Goal: Task Accomplishment & Management: Use online tool/utility

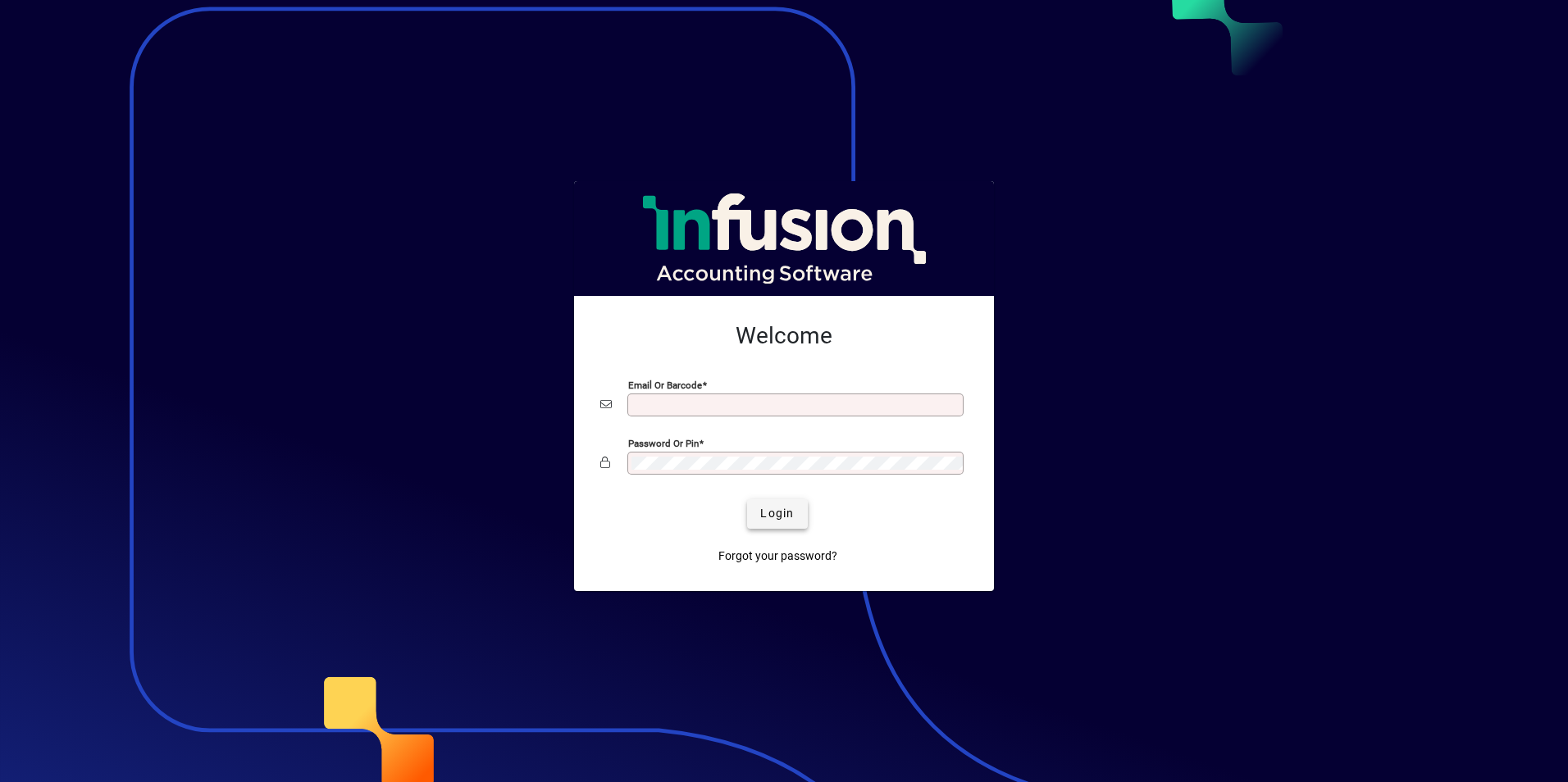
type input "**********"
click at [797, 509] on span "submit" at bounding box center [777, 514] width 60 height 39
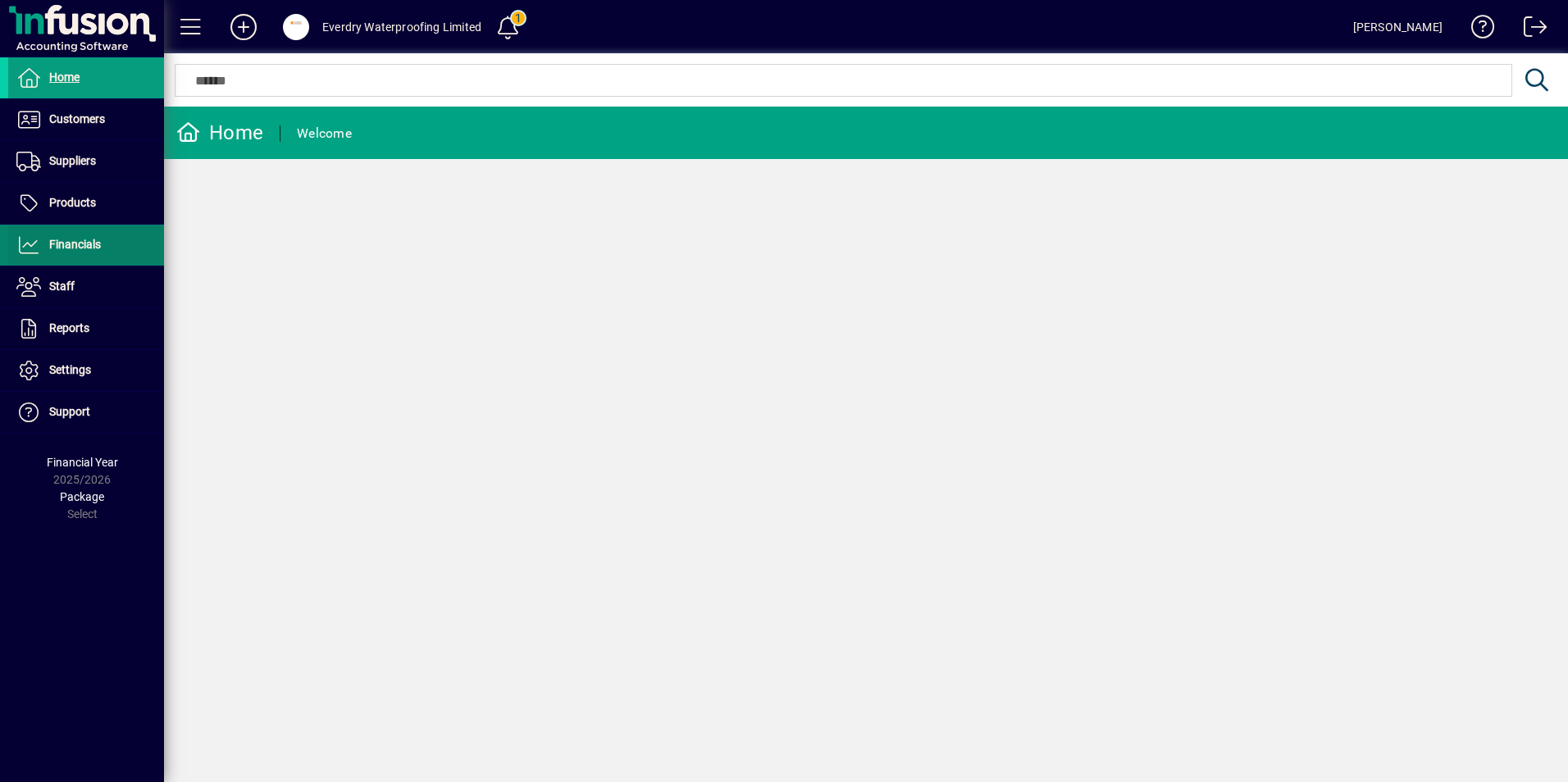
click at [98, 251] on span "Financials" at bounding box center [75, 245] width 52 height 13
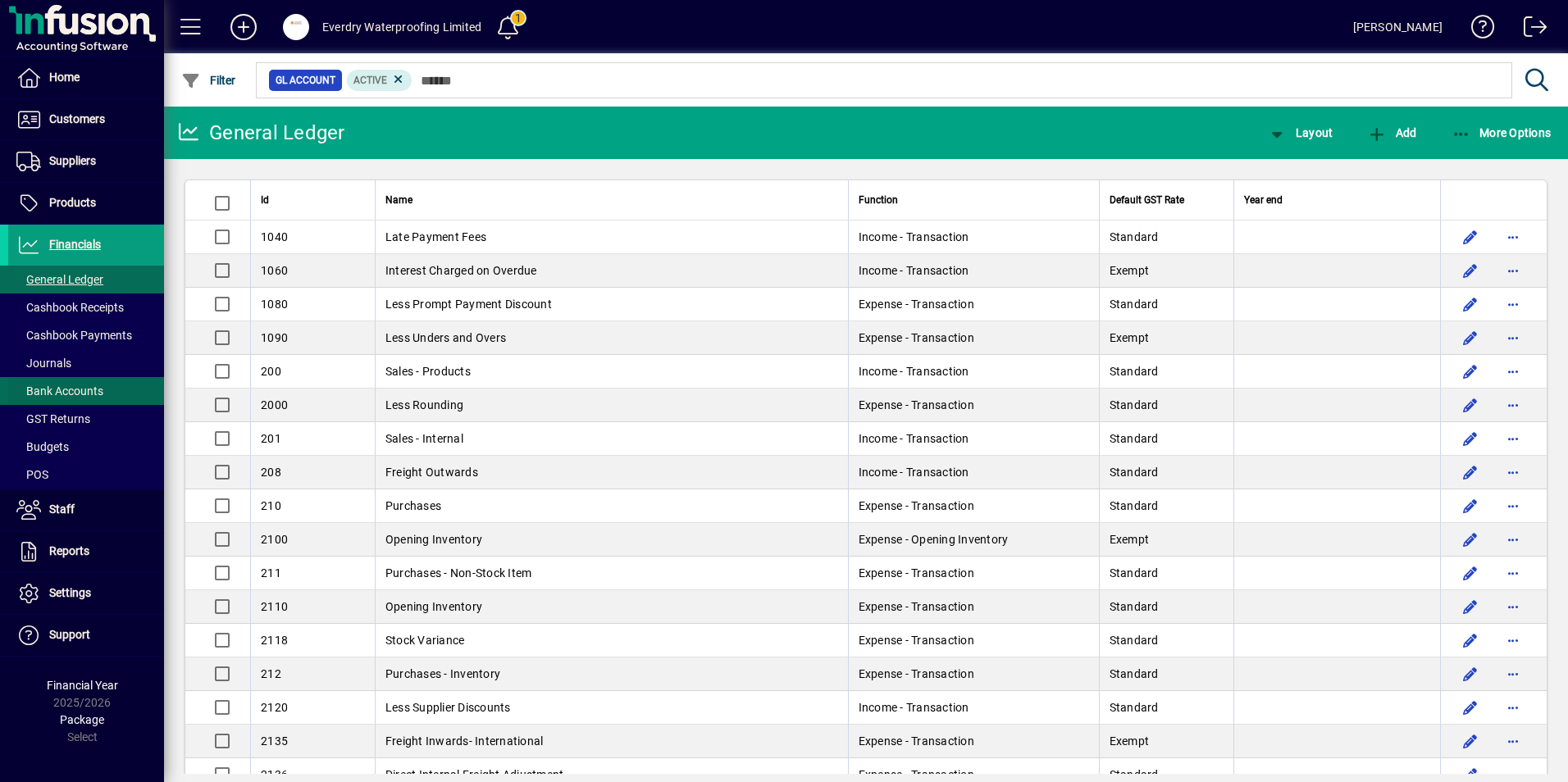
click at [65, 394] on span "Bank Accounts" at bounding box center [60, 391] width 87 height 13
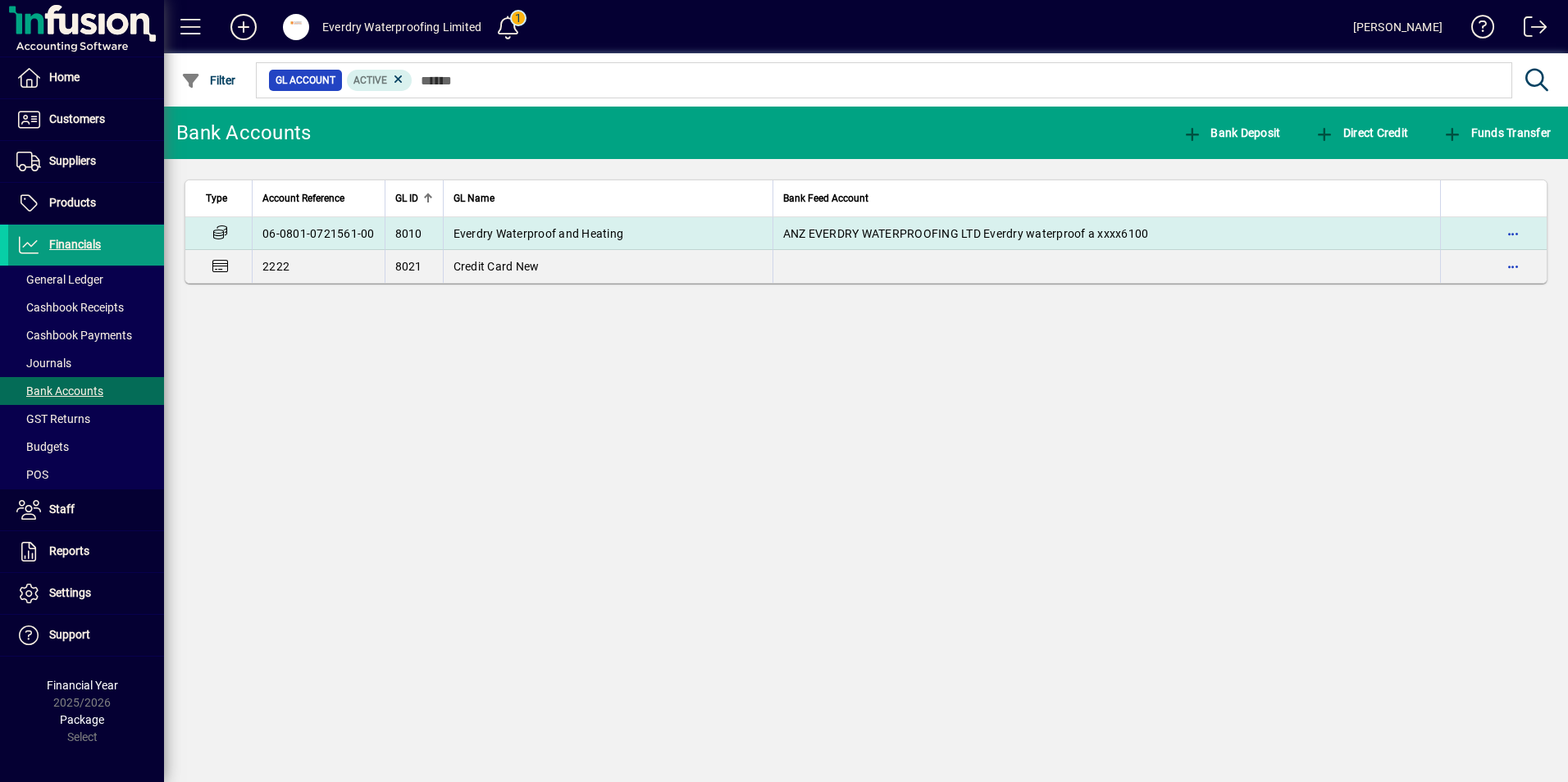
click at [461, 233] on span "Everdry Waterproof and Heating" at bounding box center [539, 234] width 171 height 13
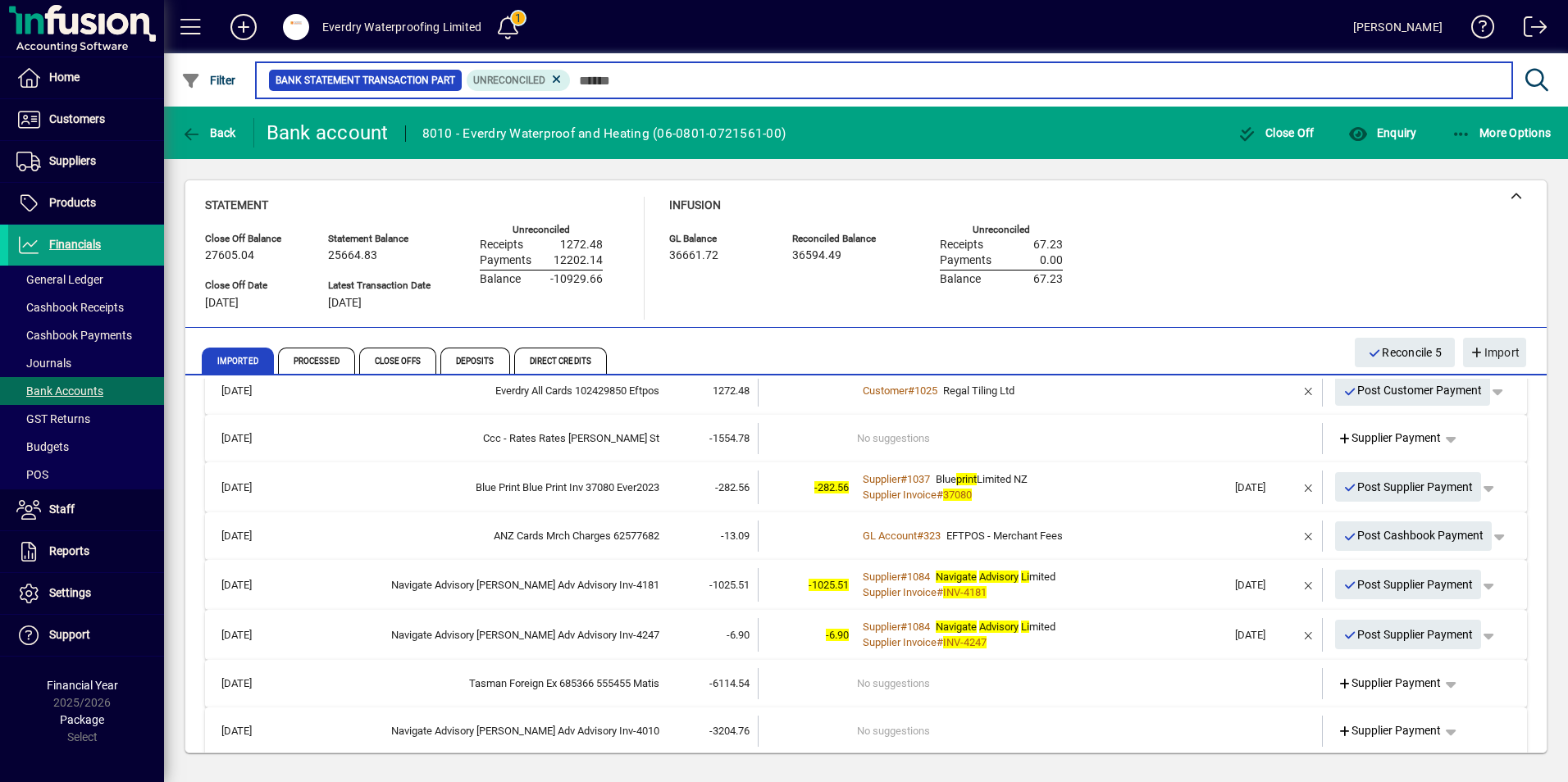
scroll to position [43, 0]
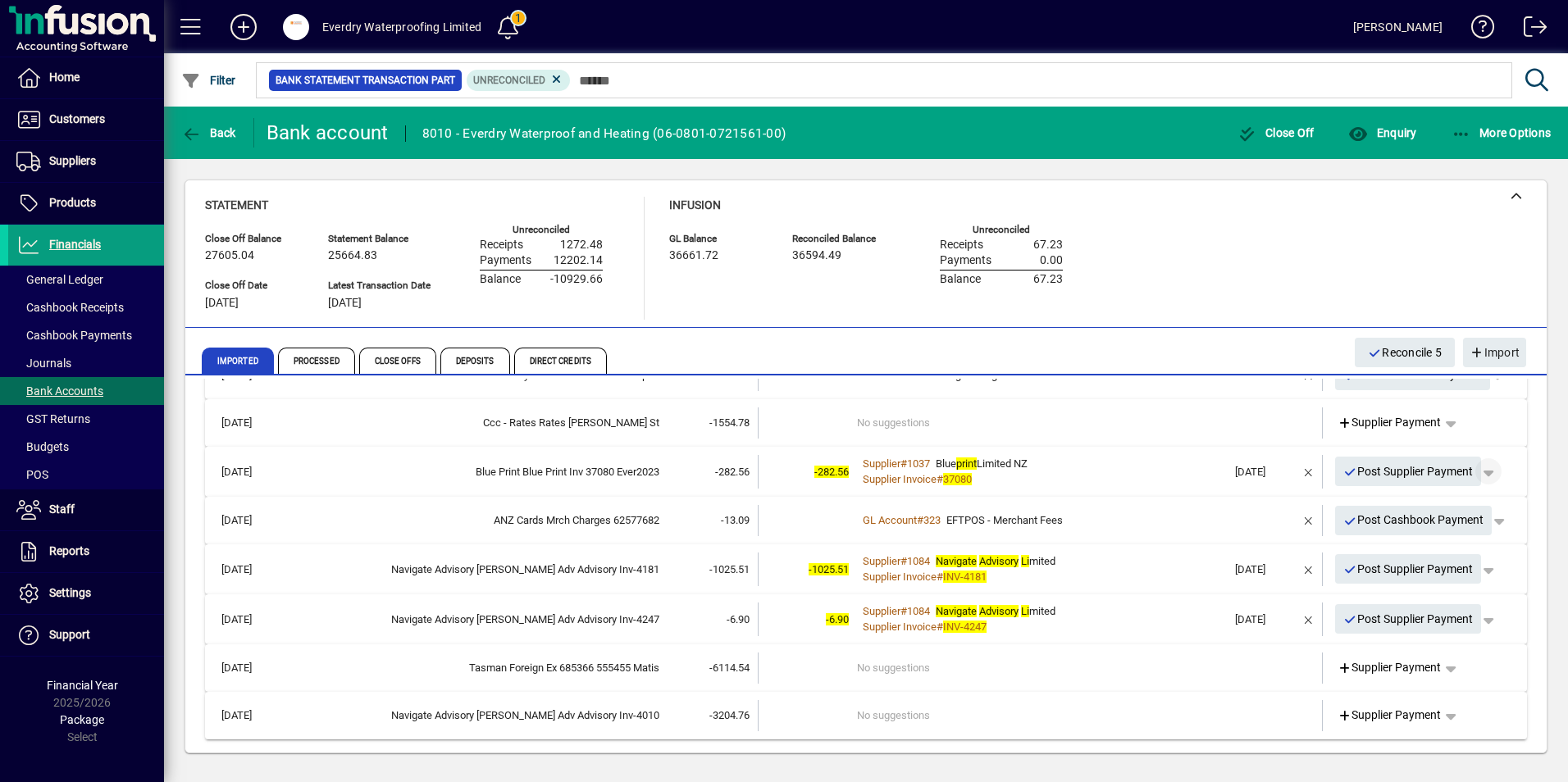
click at [1478, 472] on span "button" at bounding box center [1488, 471] width 39 height 39
click at [1380, 501] on icon at bounding box center [1382, 507] width 15 height 11
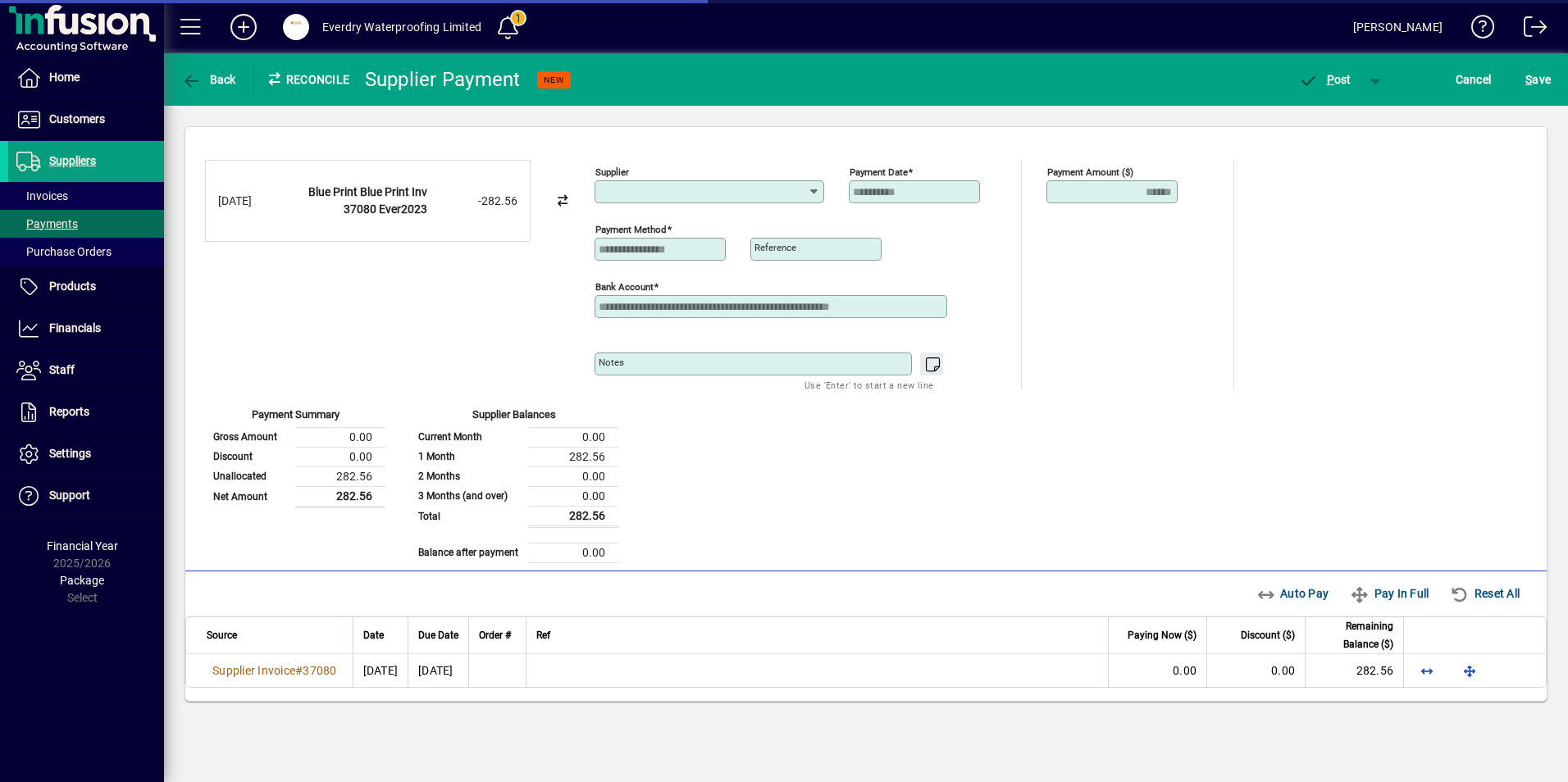
type input "**********"
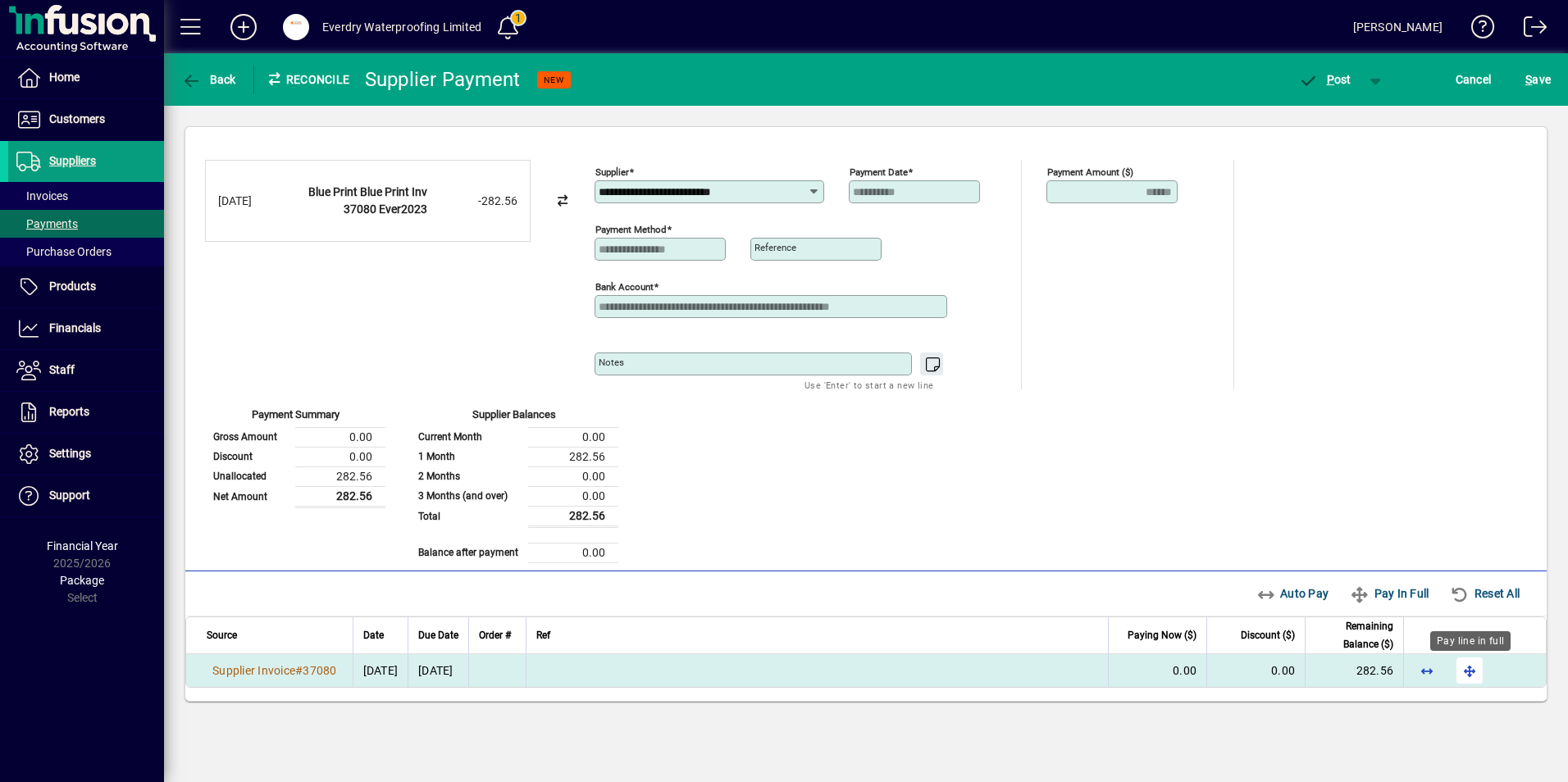
click at [1471, 670] on span "button" at bounding box center [1469, 670] width 39 height 39
click at [1319, 73] on span "P ost" at bounding box center [1325, 80] width 53 height 13
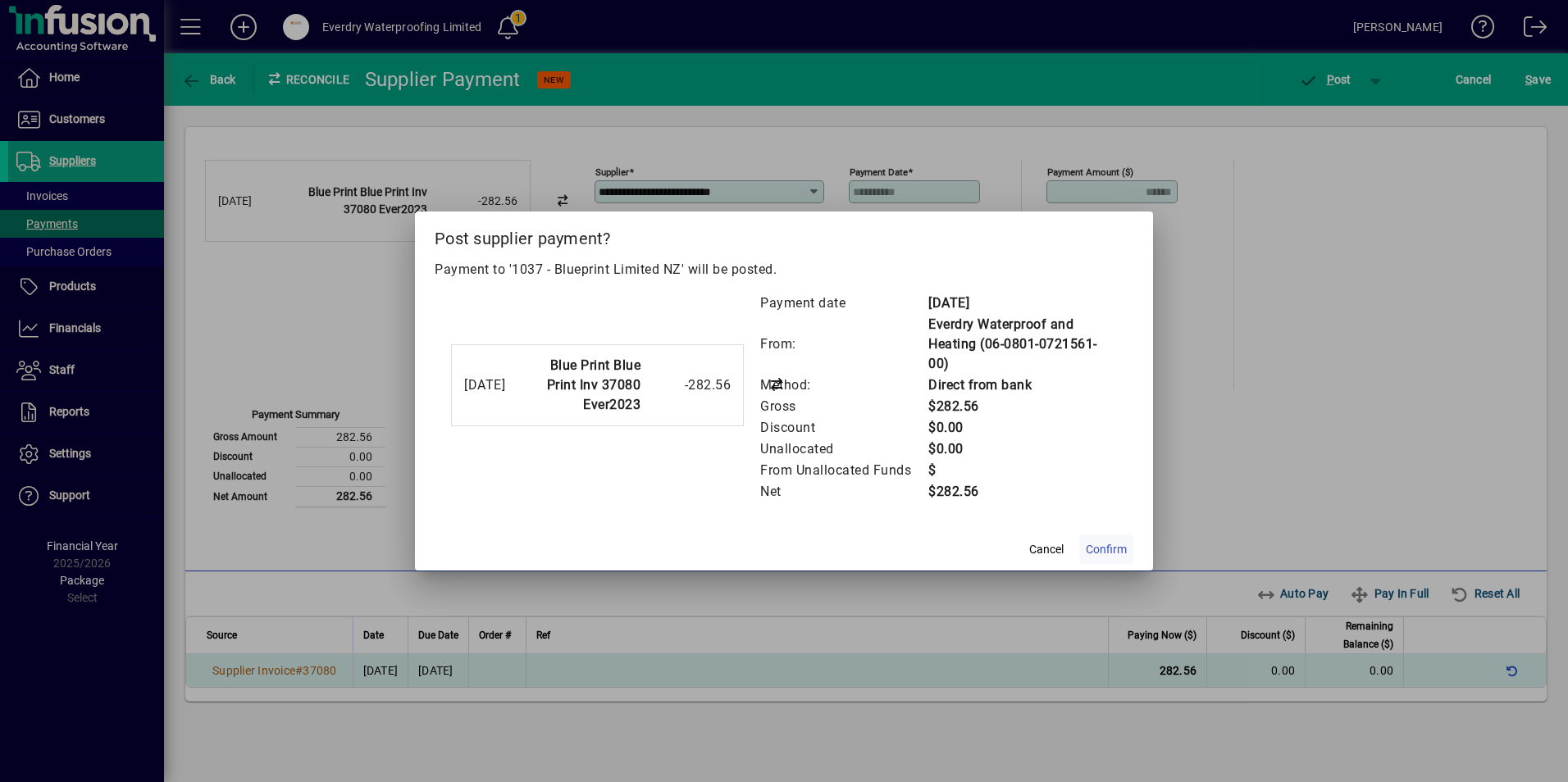
click at [1112, 543] on span "Confirm" at bounding box center [1107, 549] width 41 height 17
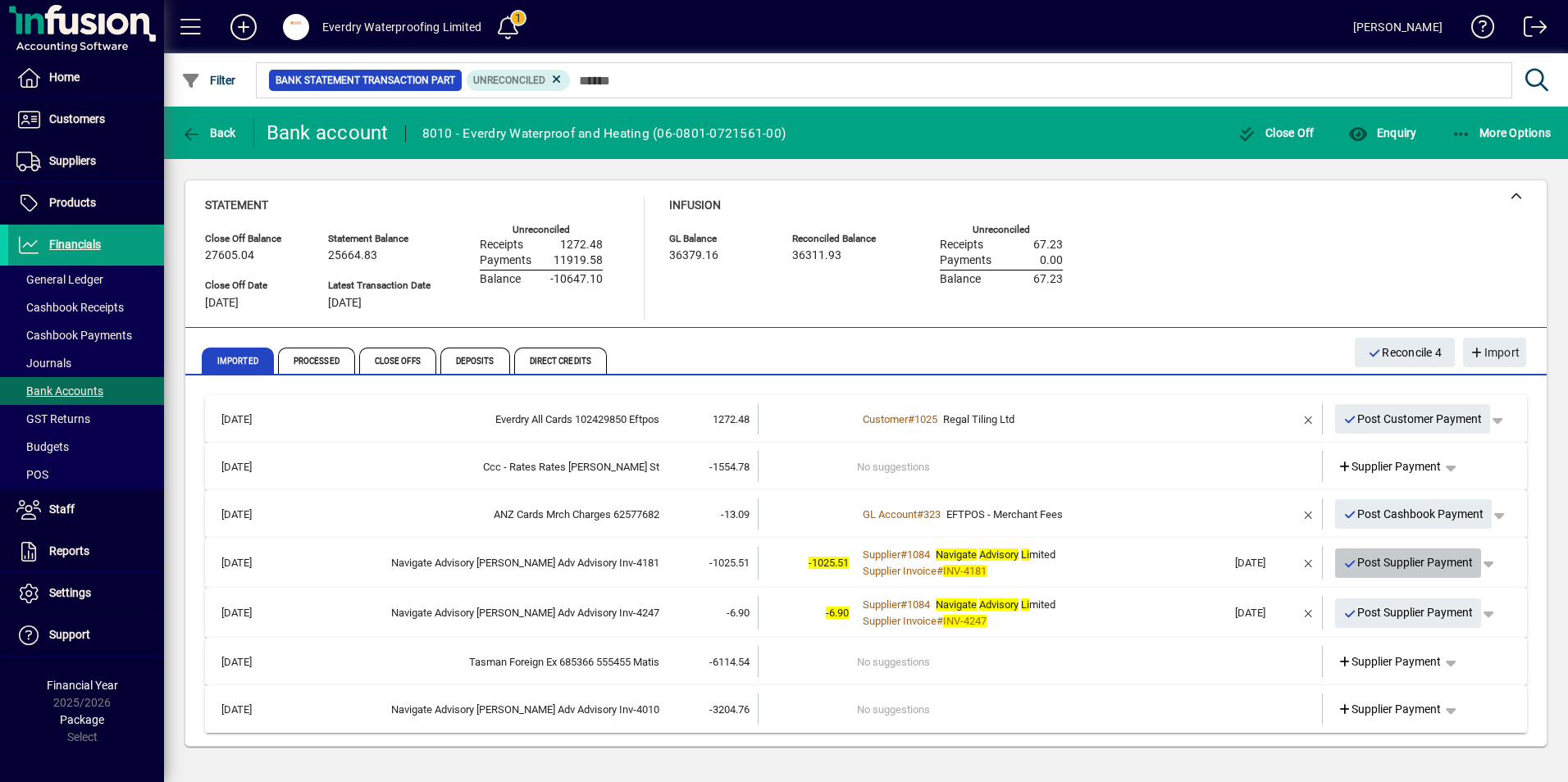
click at [1437, 561] on span "Post Supplier Payment" at bounding box center [1408, 562] width 131 height 27
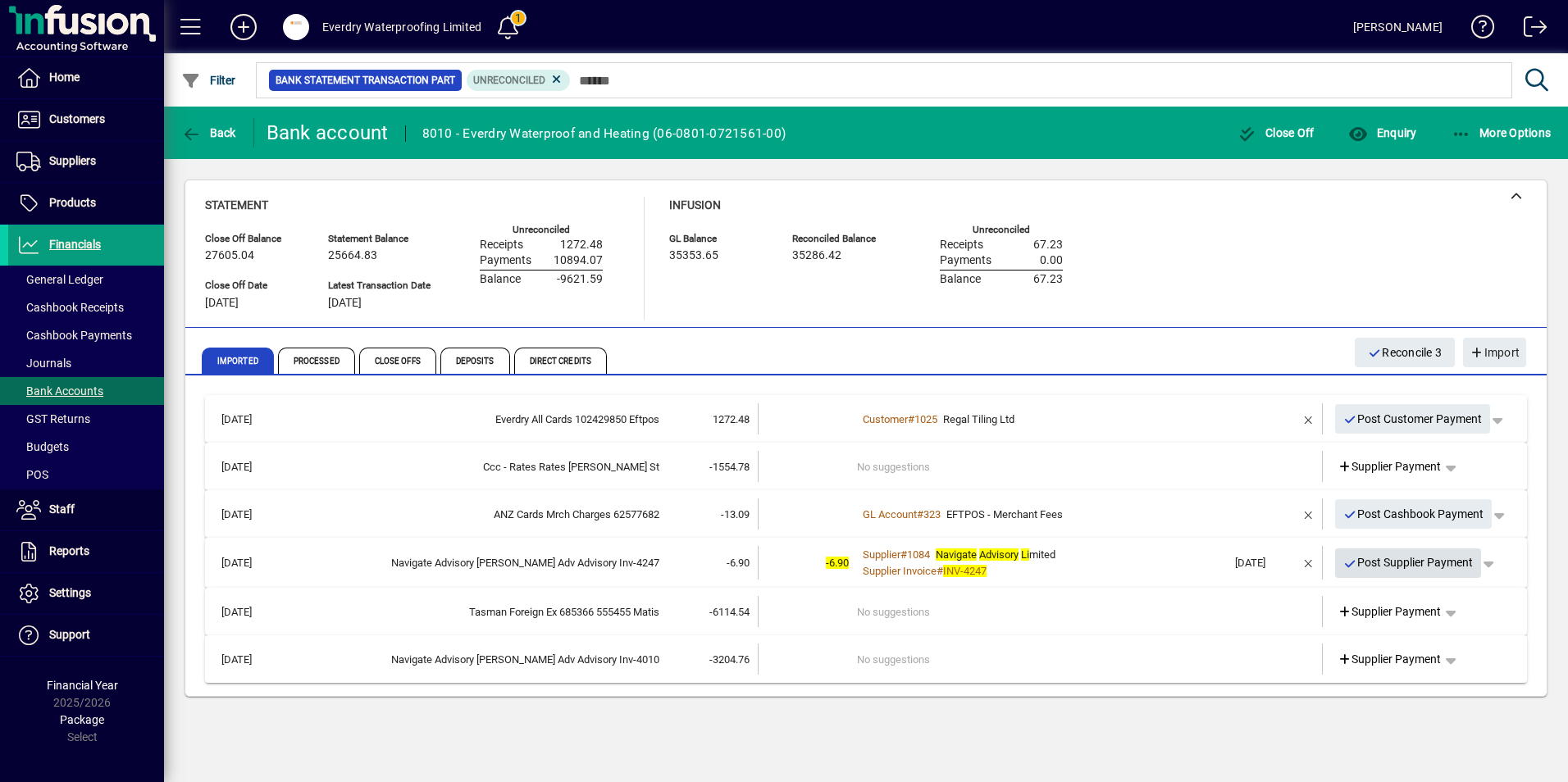
click at [1428, 561] on span "Post Supplier Payment" at bounding box center [1408, 562] width 131 height 27
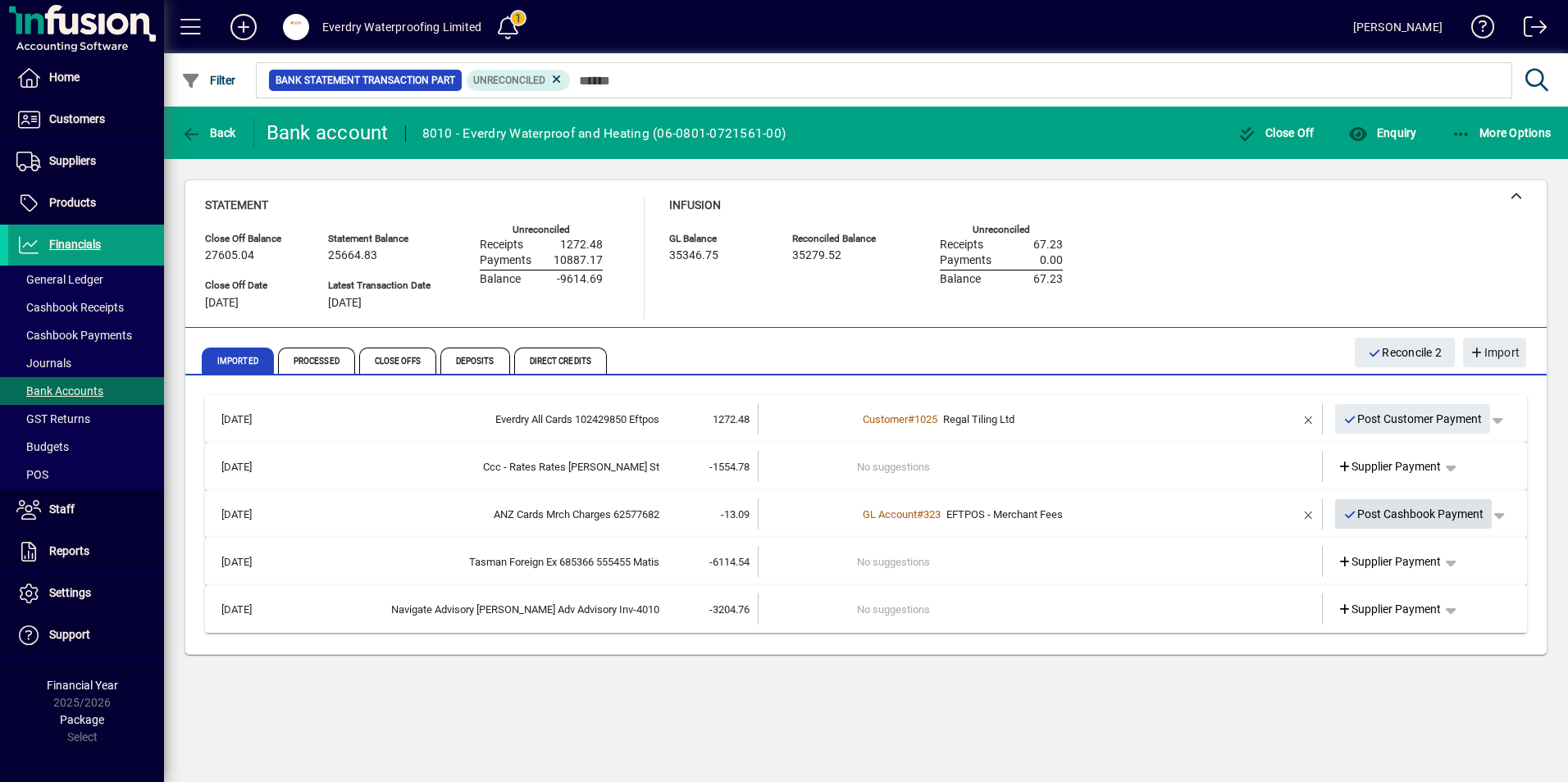
click at [1407, 524] on span "Post Cashbook Payment" at bounding box center [1414, 514] width 141 height 27
